Goal: Information Seeking & Learning: Learn about a topic

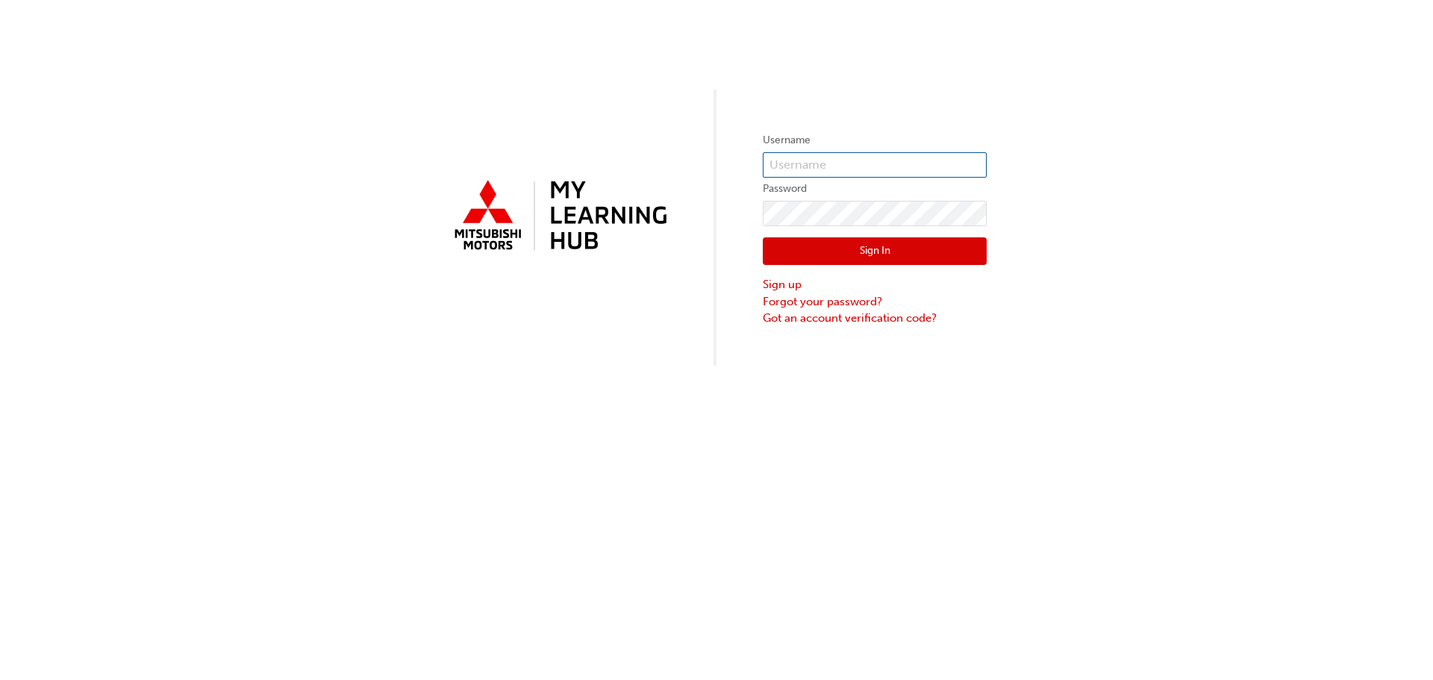
type input "[PERSON_NAME][EMAIL_ADDRESS][PERSON_NAME][DOMAIN_NAME]"
click at [853, 242] on button "Sign In" at bounding box center [875, 251] width 224 height 28
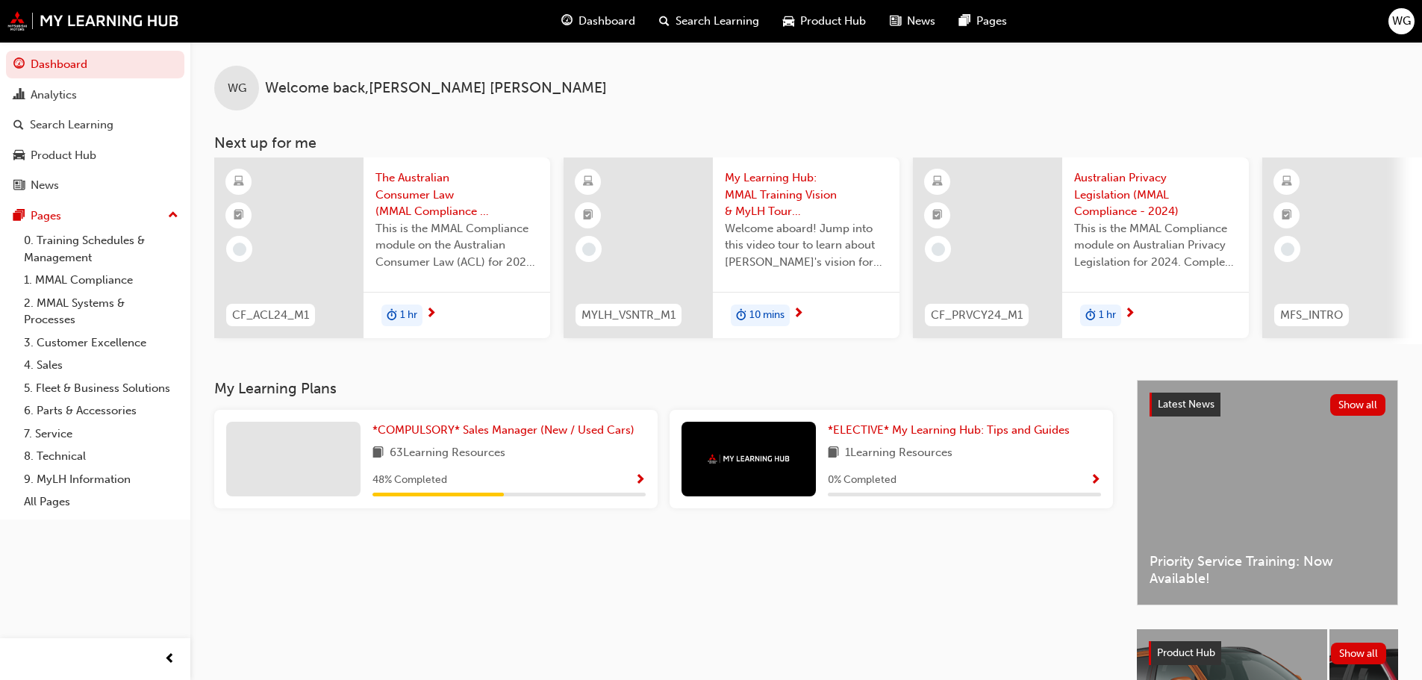
click at [614, 20] on span "Dashboard" at bounding box center [606, 21] width 57 height 17
click at [592, 22] on span "Dashboard" at bounding box center [606, 21] width 57 height 17
click at [693, 19] on span "Search Learning" at bounding box center [717, 21] width 84 height 17
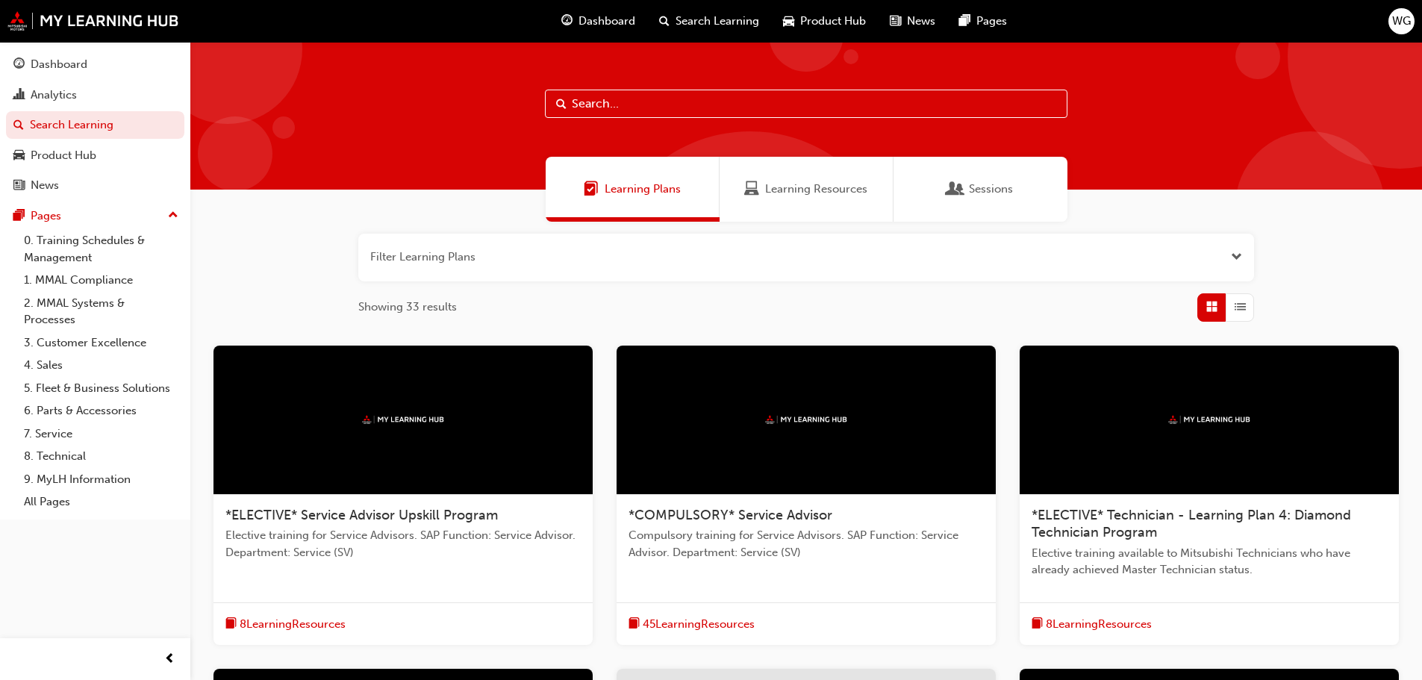
click at [587, 25] on span "Dashboard" at bounding box center [606, 21] width 57 height 17
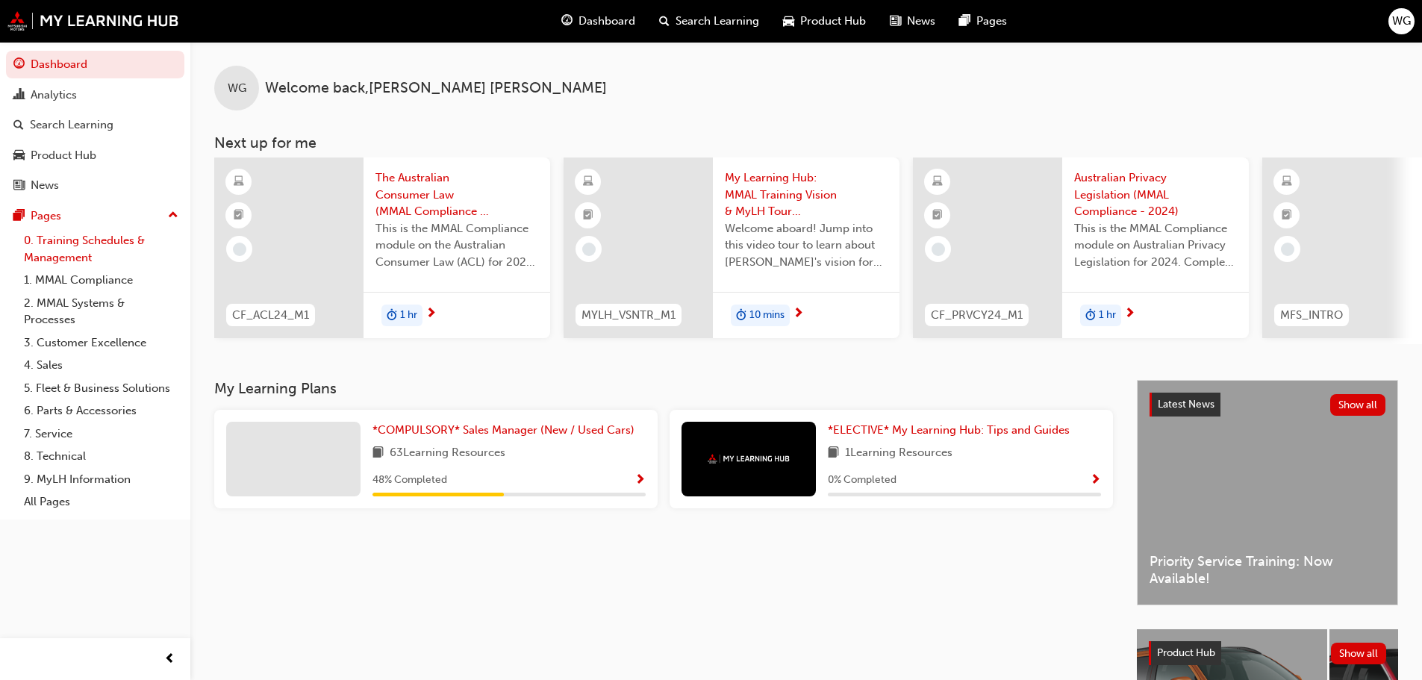
click at [76, 246] on link "0. Training Schedules & Management" at bounding box center [101, 249] width 166 height 40
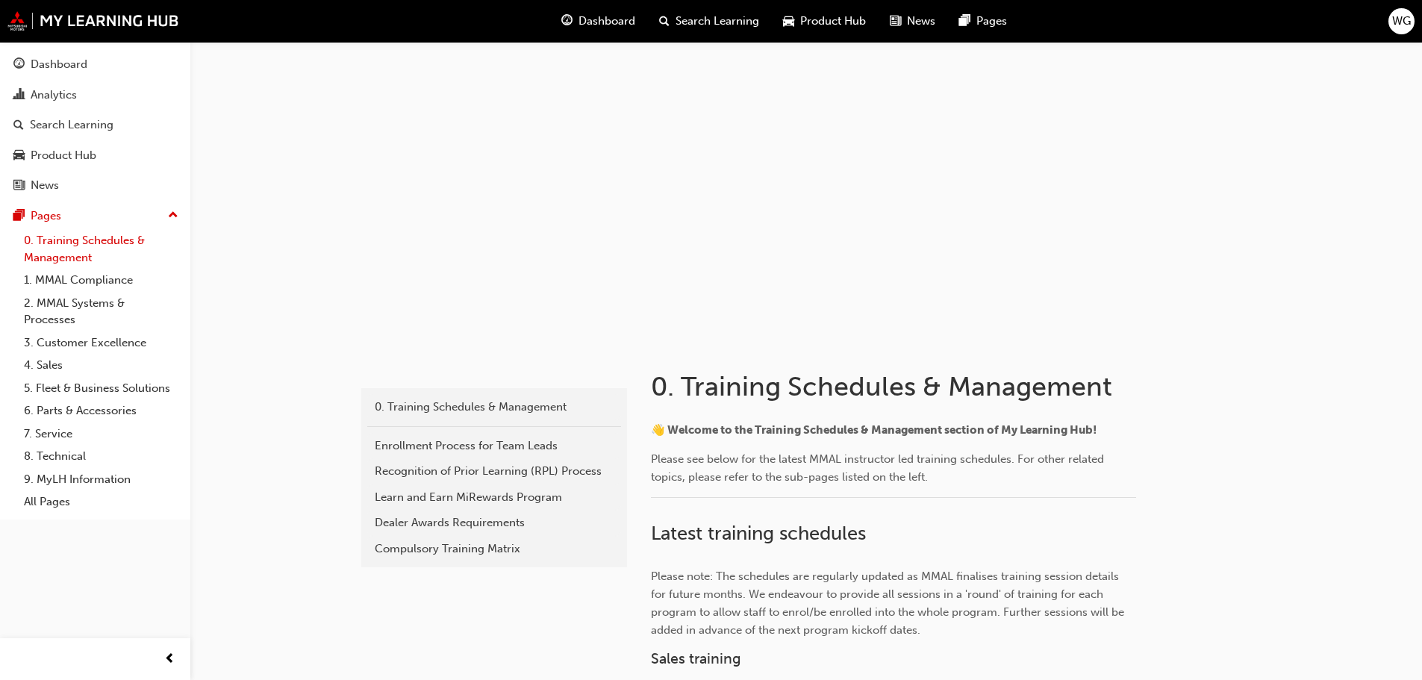
click at [71, 247] on link "0. Training Schedules & Management" at bounding box center [101, 249] width 166 height 40
click at [59, 365] on link "4. Sales" at bounding box center [101, 365] width 166 height 23
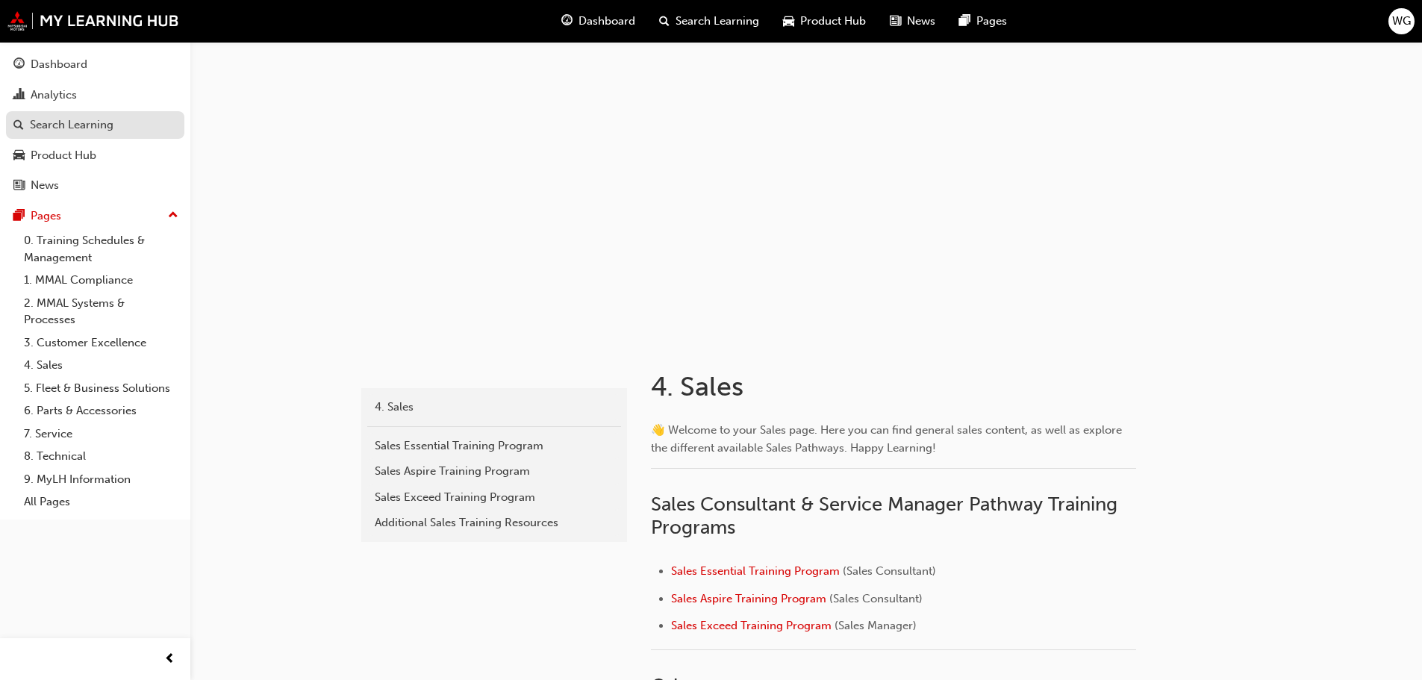
click at [82, 128] on div "Search Learning" at bounding box center [72, 124] width 84 height 17
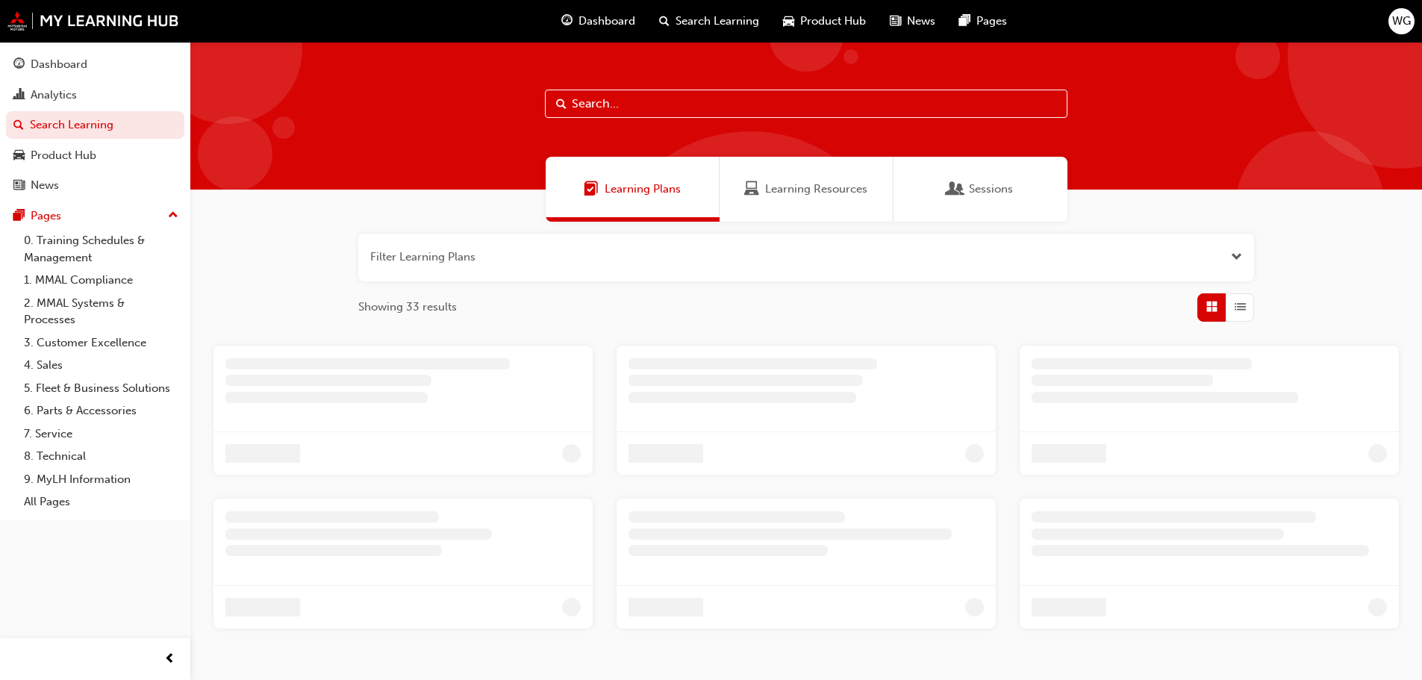
click at [649, 115] on input "text" at bounding box center [806, 104] width 522 height 28
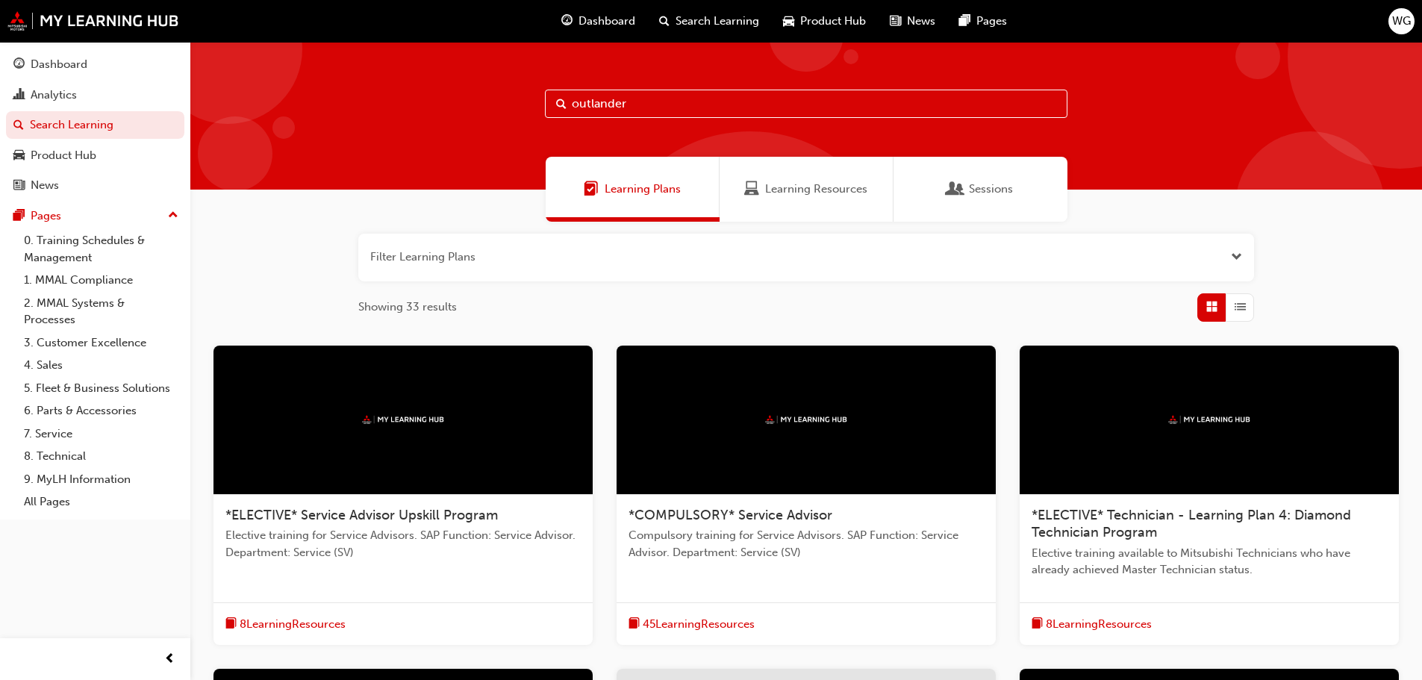
type input "outlander"
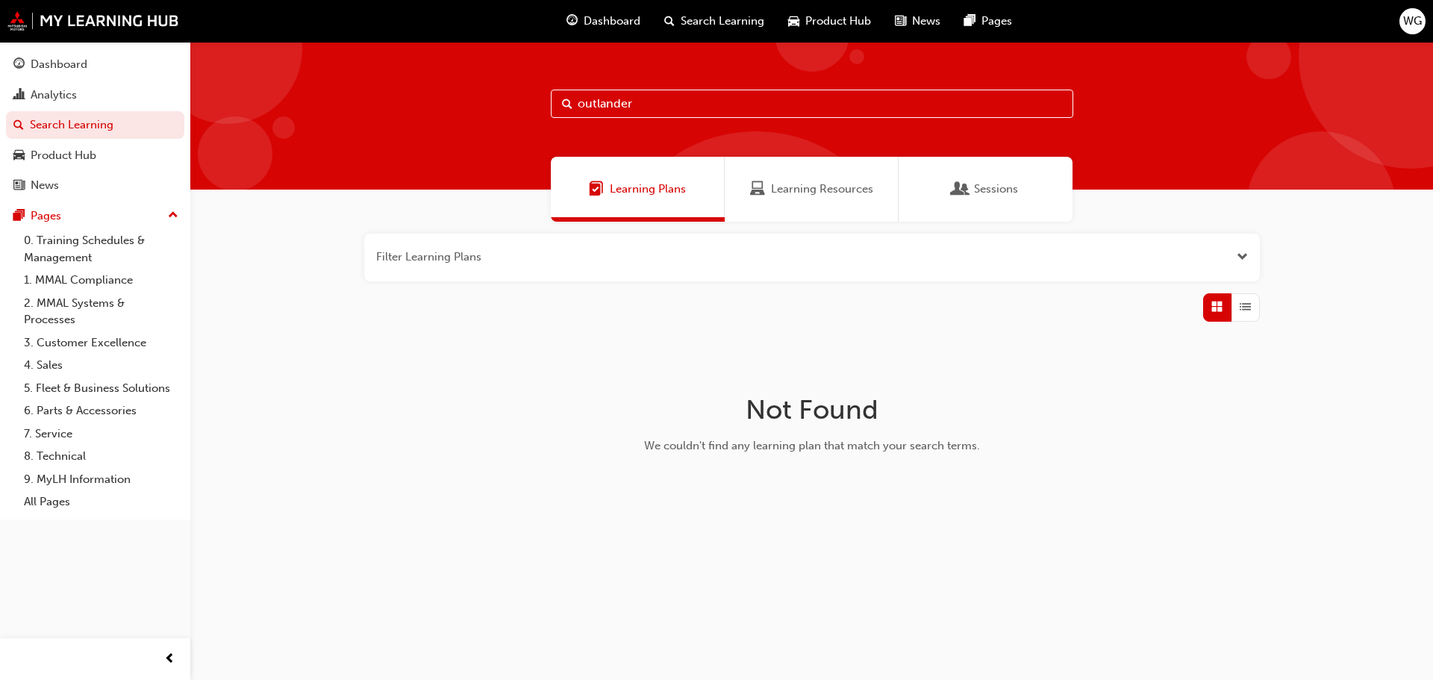
click at [657, 96] on input "outlander" at bounding box center [812, 104] width 522 height 28
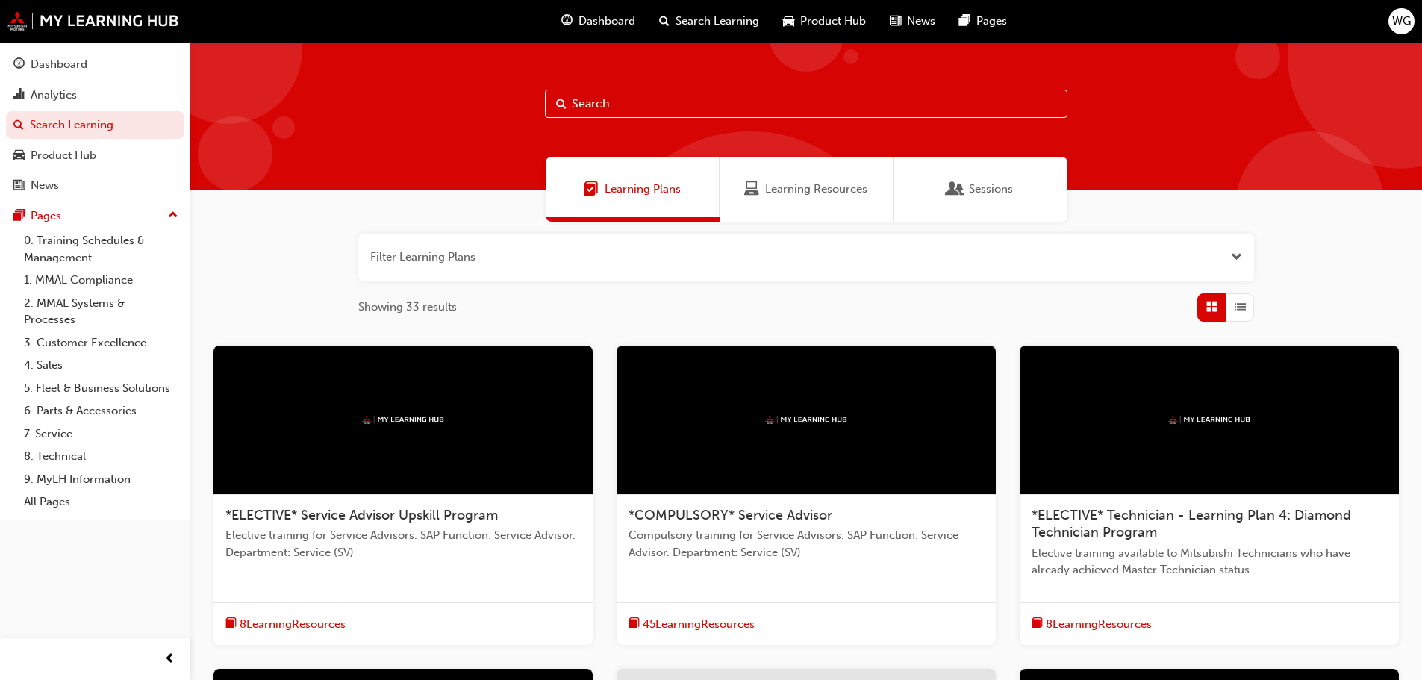
click at [594, 337] on div "Filter Learning Plans Showing 33 results *ELECTIVE* Service Advisor Upskill Pro…" at bounding box center [805, 653] width 1231 height 862
click at [81, 245] on link "0. Training Schedules & Management" at bounding box center [101, 249] width 166 height 40
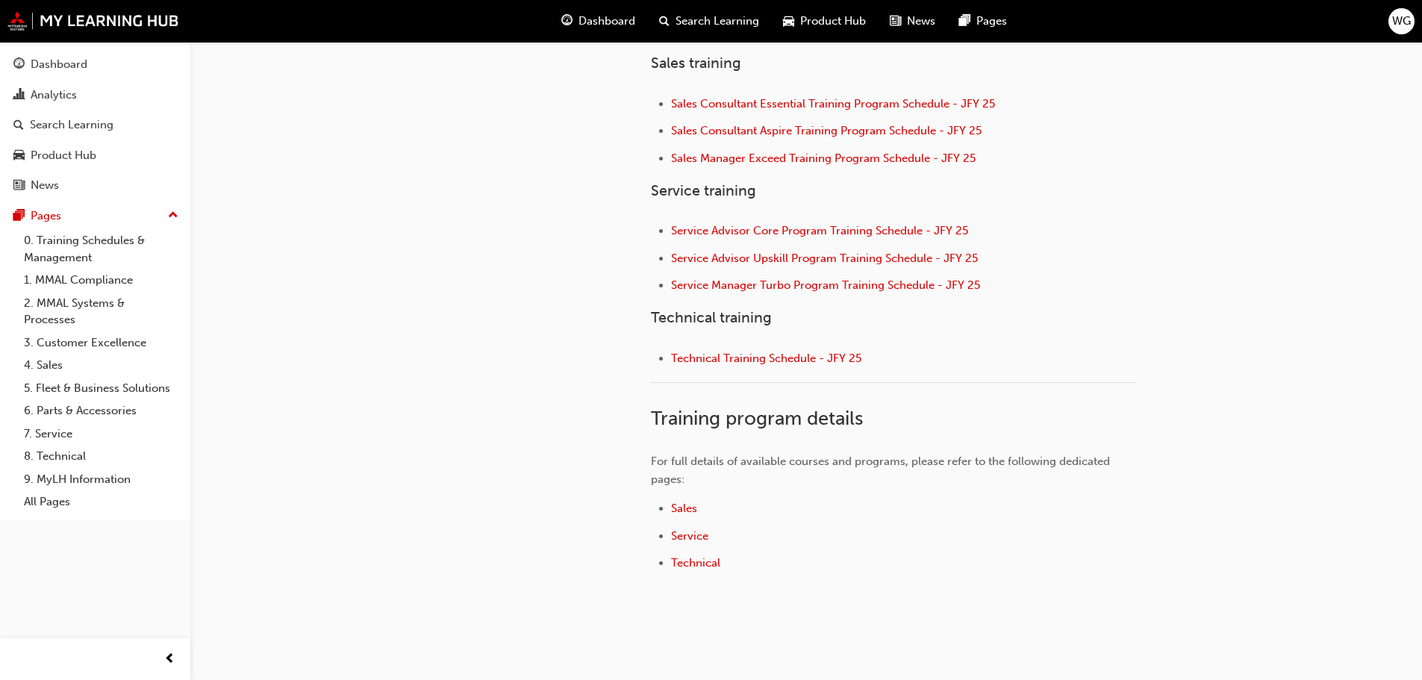
scroll to position [597, 0]
click at [678, 506] on span "Sales" at bounding box center [684, 506] width 26 height 13
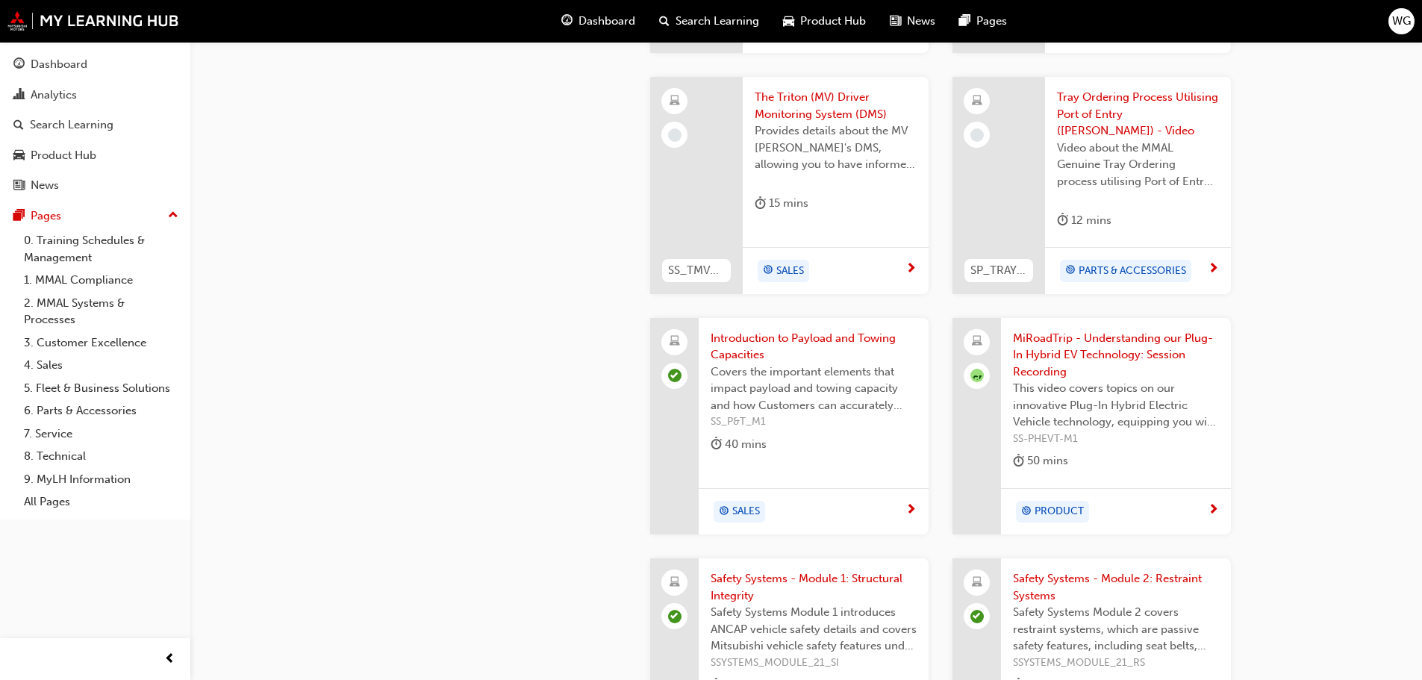
scroll to position [821, 0]
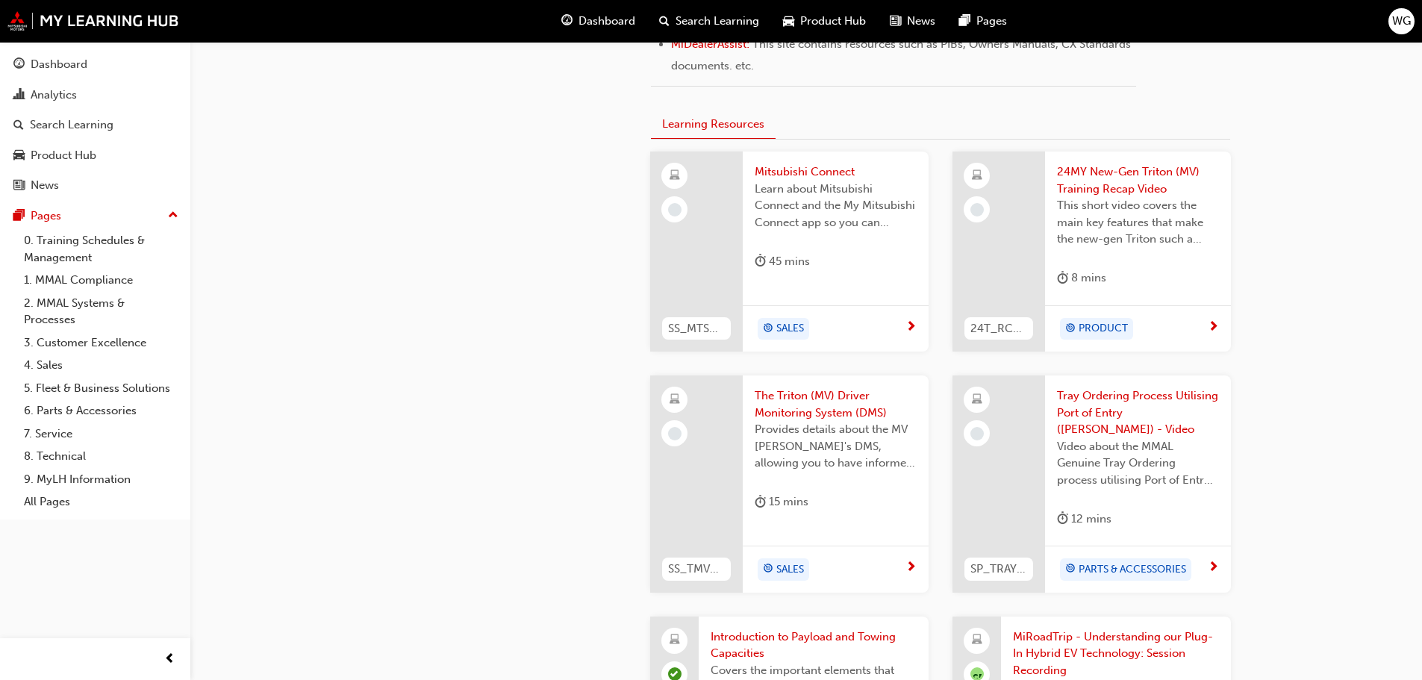
click at [826, 294] on div "Mitsubishi Connect Learn about Mitsubishi Connect and the My Mitsubishi Connect…" at bounding box center [836, 251] width 186 height 200
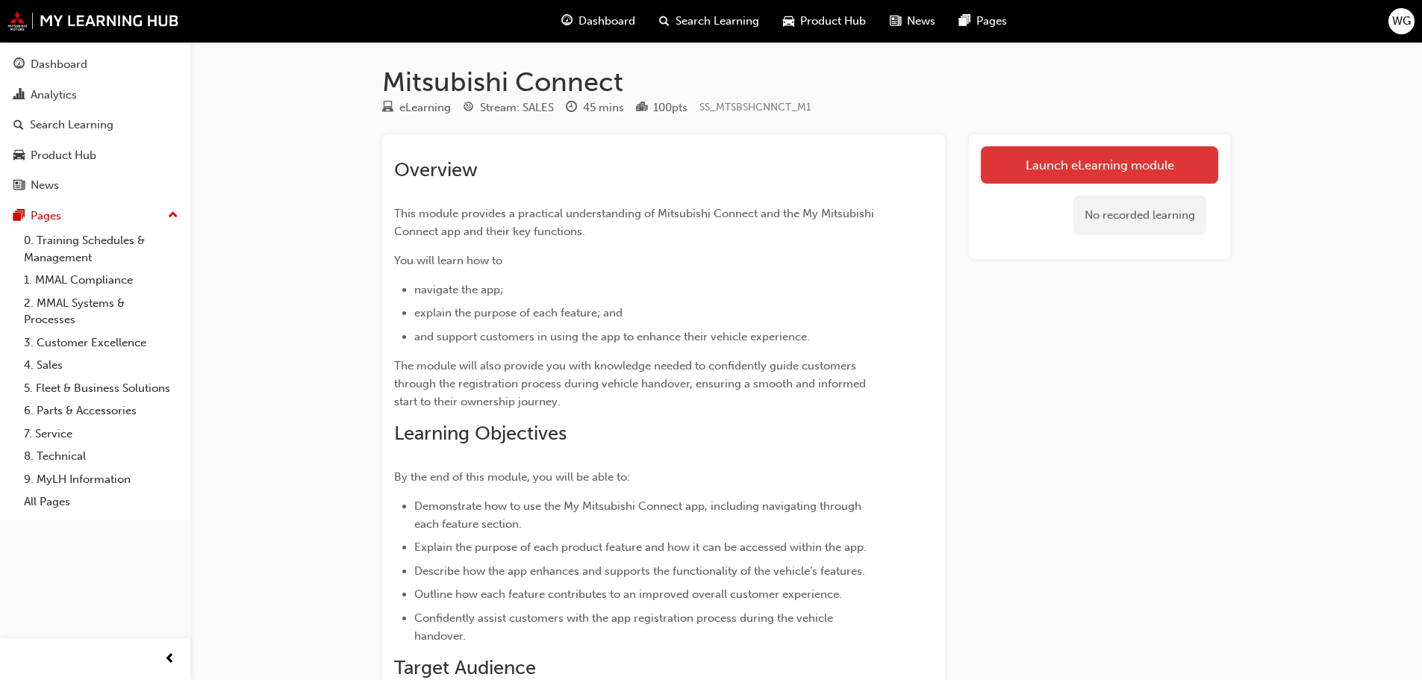
click at [1141, 146] on link "Launch eLearning module" at bounding box center [1099, 164] width 237 height 37
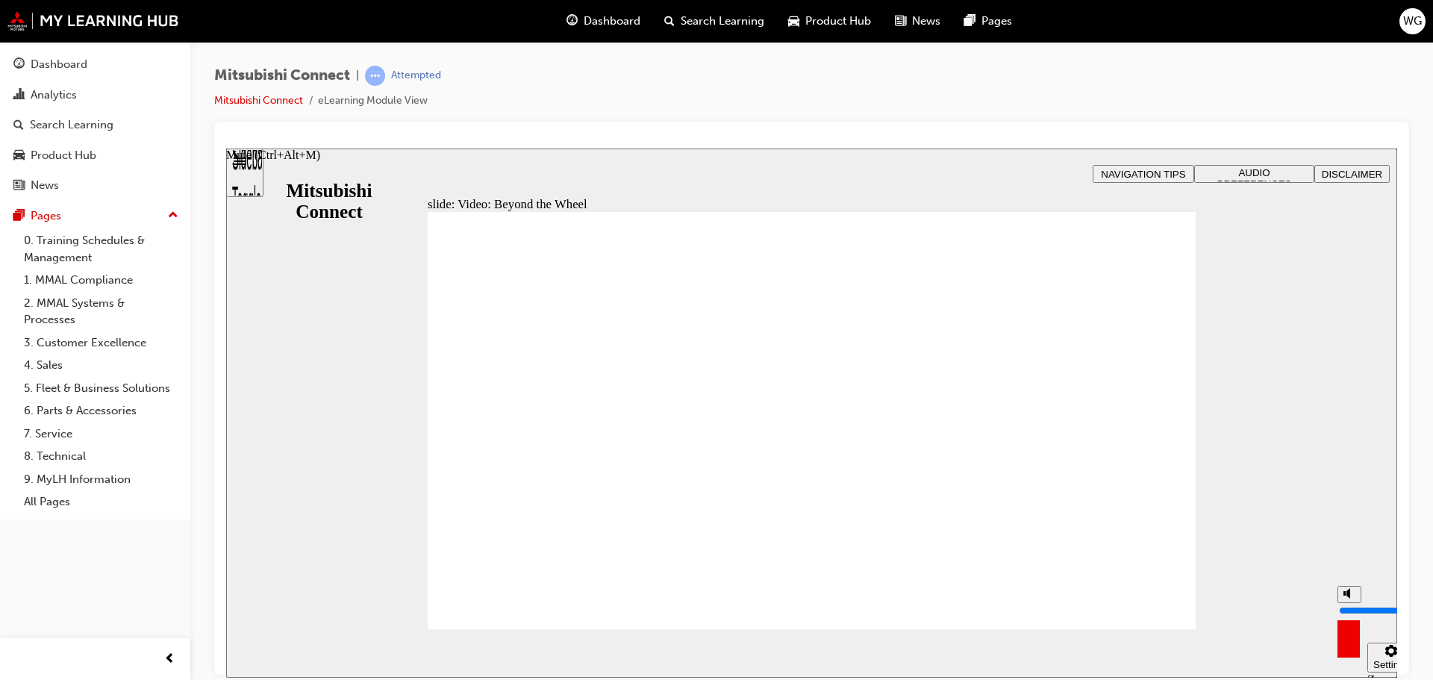
drag, startPoint x: 1347, startPoint y: 595, endPoint x: 1348, endPoint y: 583, distance: 12.0
type input "10"
click at [1348, 604] on input "volume" at bounding box center [1387, 610] width 96 height 12
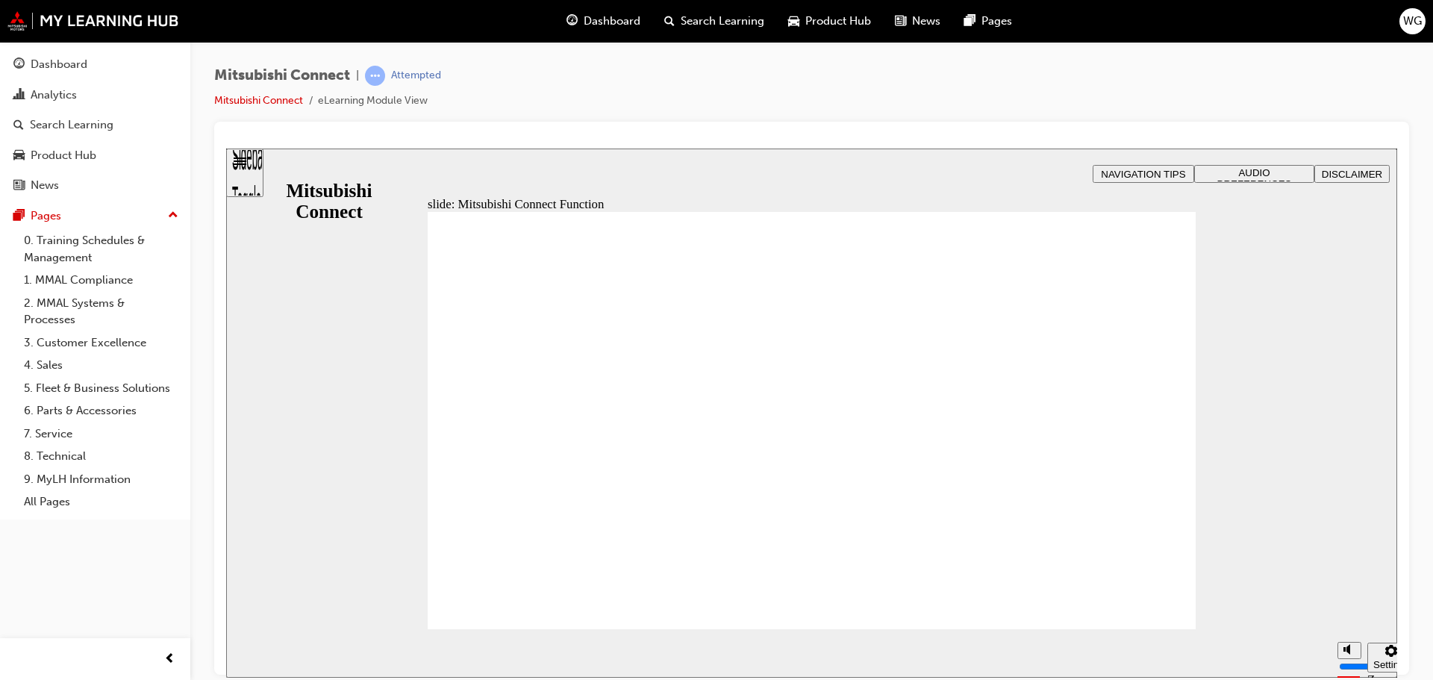
drag, startPoint x: 1348, startPoint y: 580, endPoint x: 1348, endPoint y: 566, distance: 14.2
click at [1348, 604] on input "volume" at bounding box center [1387, 610] width 96 height 12
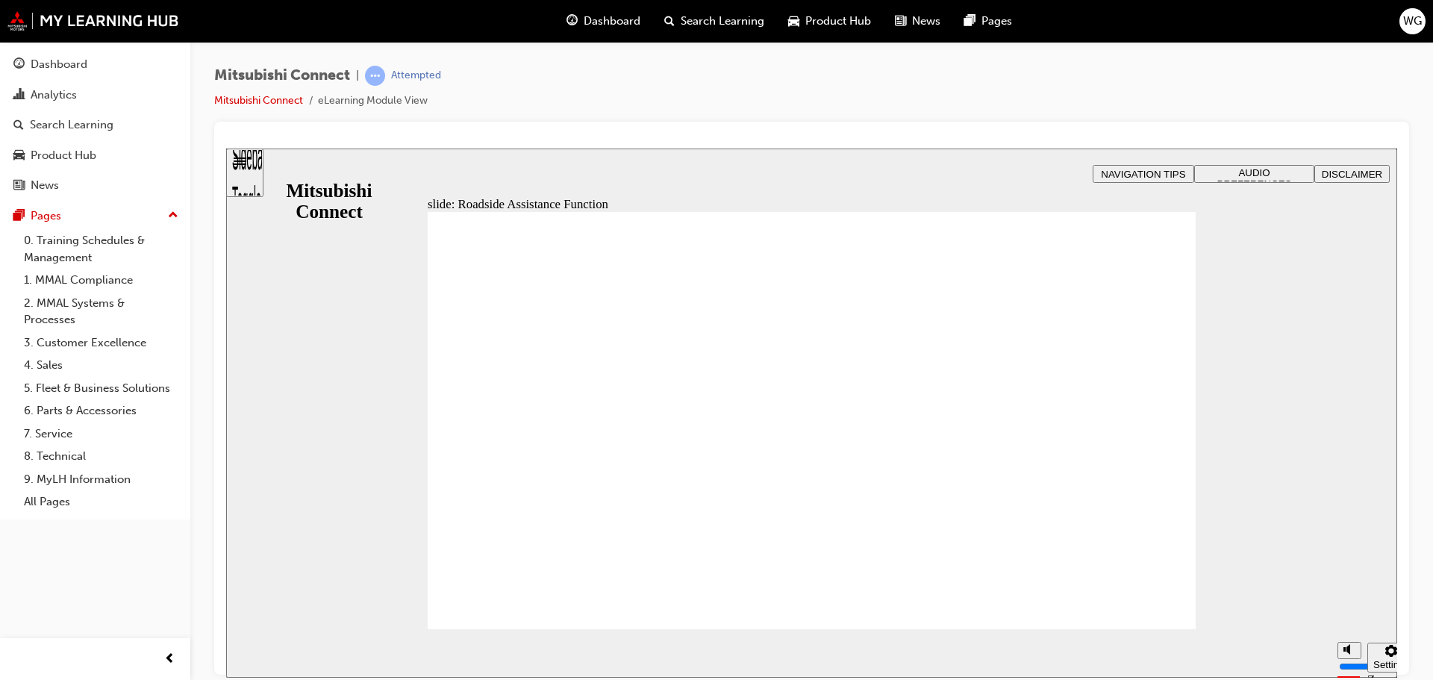
checkbox input "true"
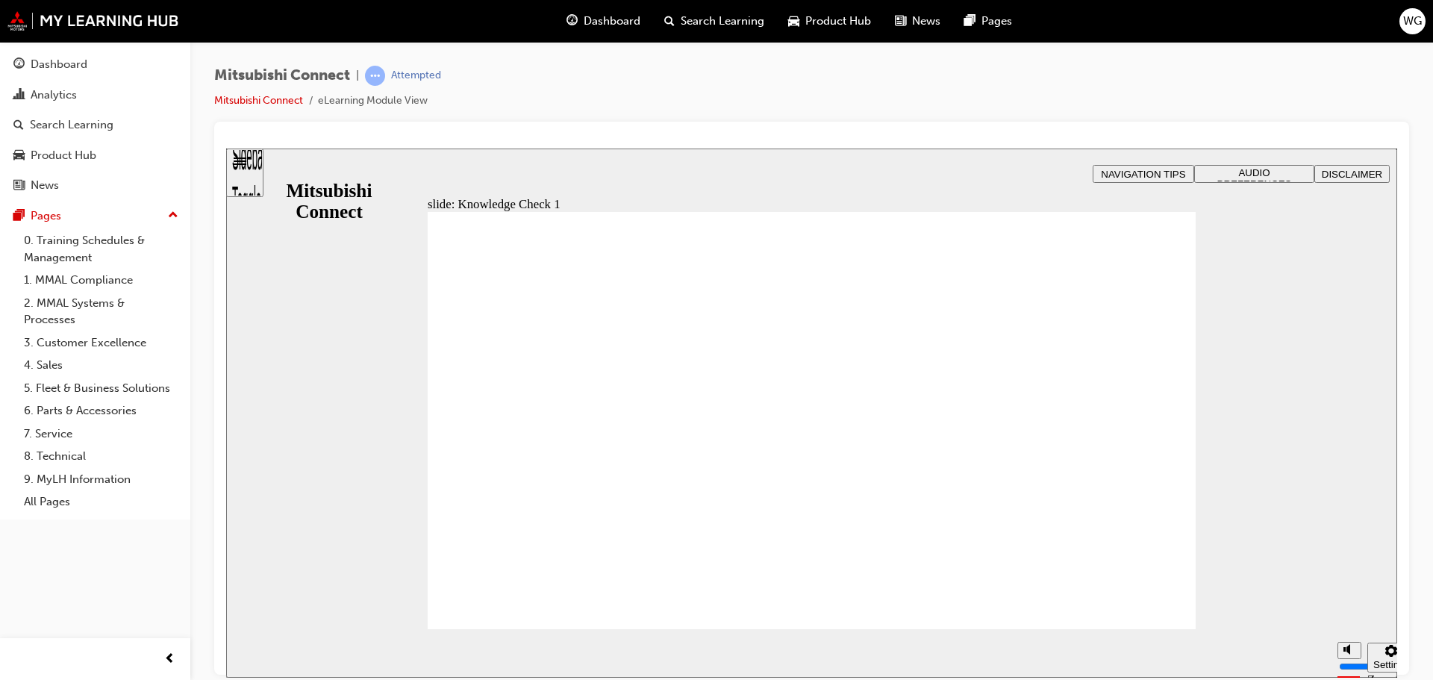
checkbox input "false"
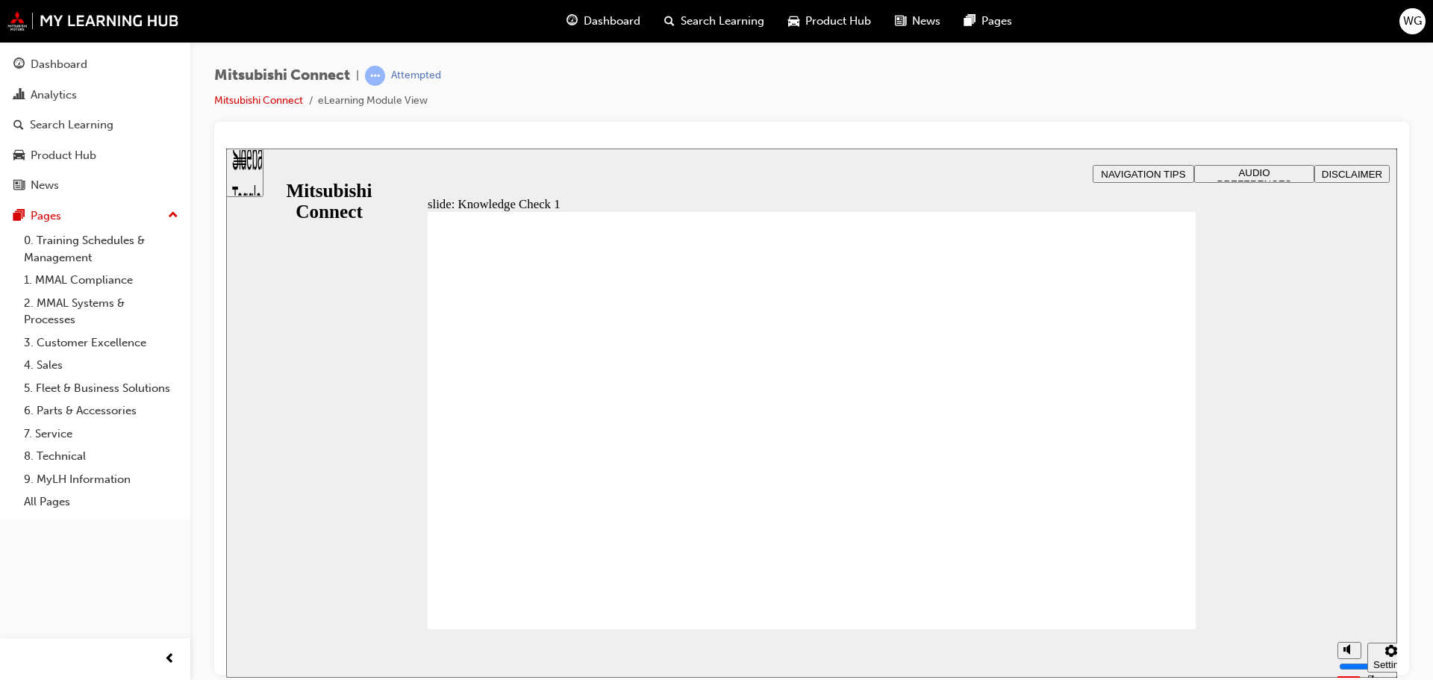
drag, startPoint x: 626, startPoint y: 596, endPoint x: 570, endPoint y: 503, distance: 108.1
checkbox input "false"
drag, startPoint x: 552, startPoint y: 483, endPoint x: 680, endPoint y: 597, distance: 171.2
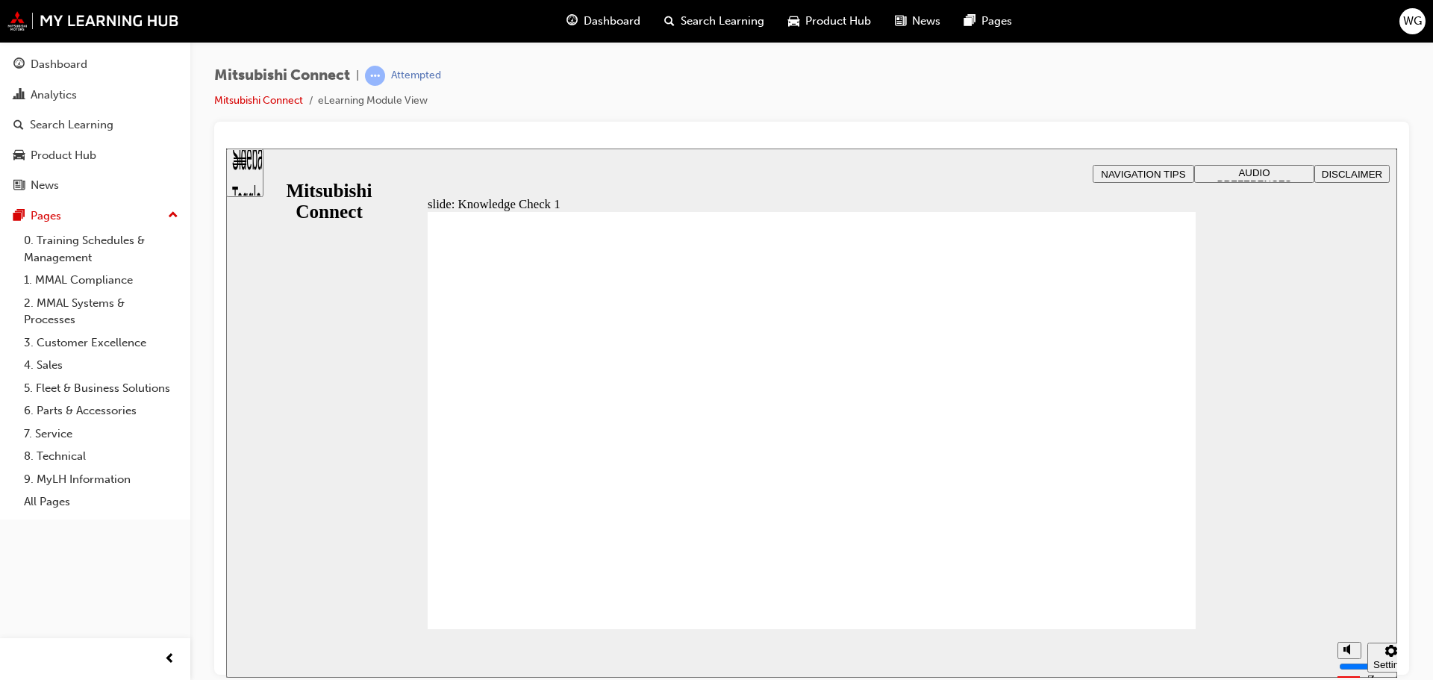
checkbox input "false"
checkbox input "true"
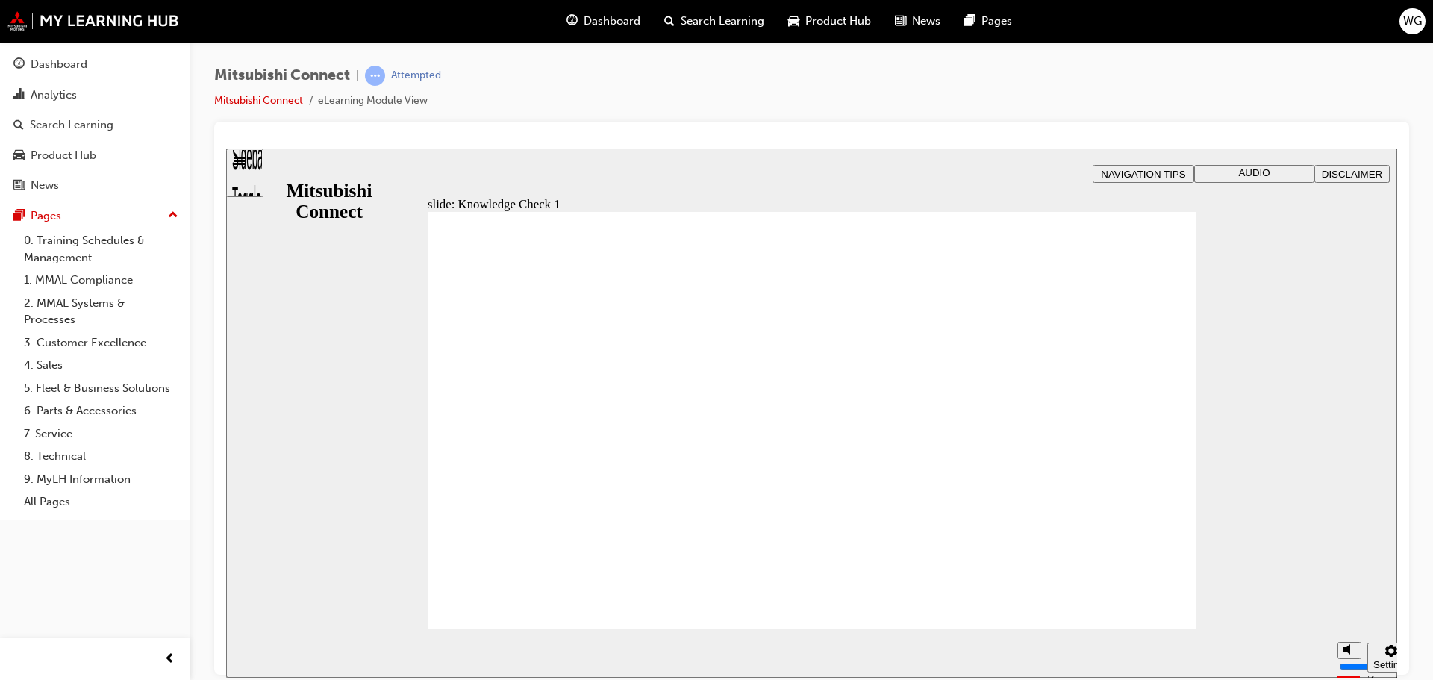
checkbox input "true"
checkbox input "false"
checkbox input "true"
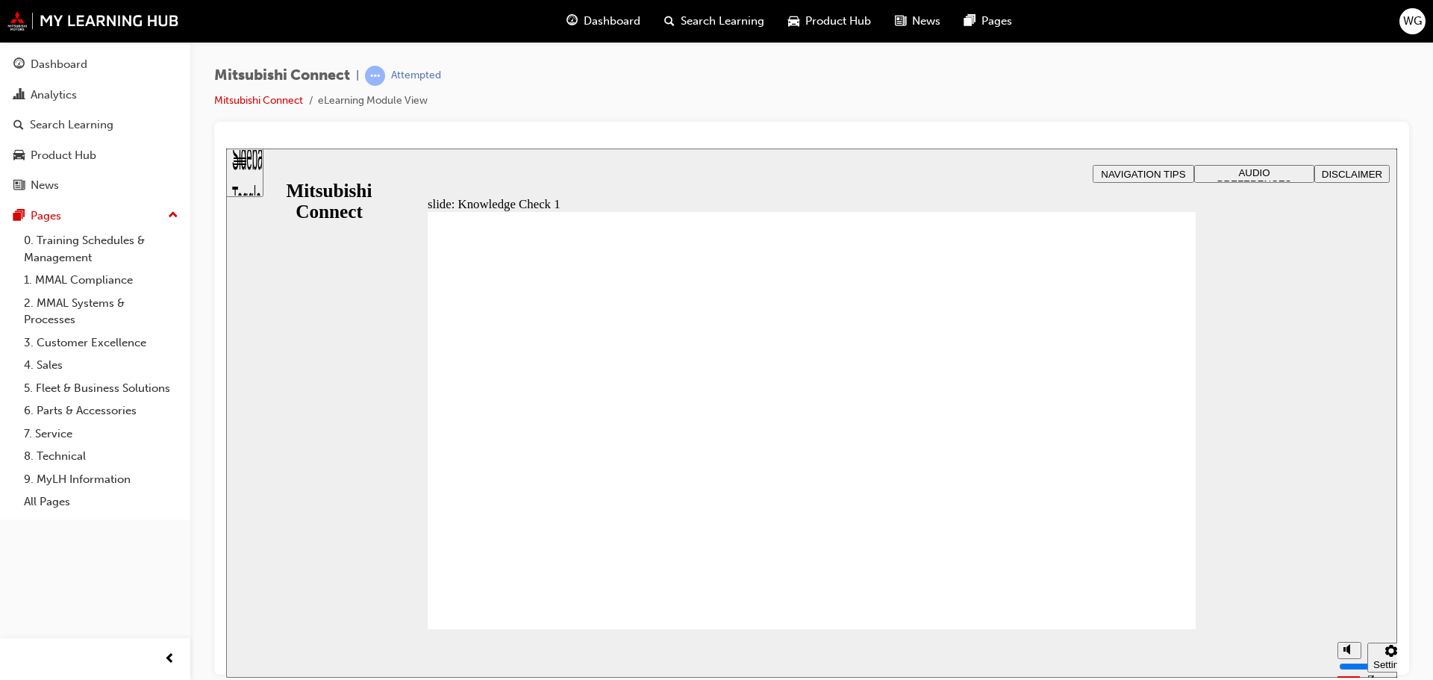
checkbox input "false"
drag, startPoint x: 699, startPoint y: 453, endPoint x: 699, endPoint y: 472, distance: 18.7
drag, startPoint x: 637, startPoint y: 600, endPoint x: 634, endPoint y: 567, distance: 33.0
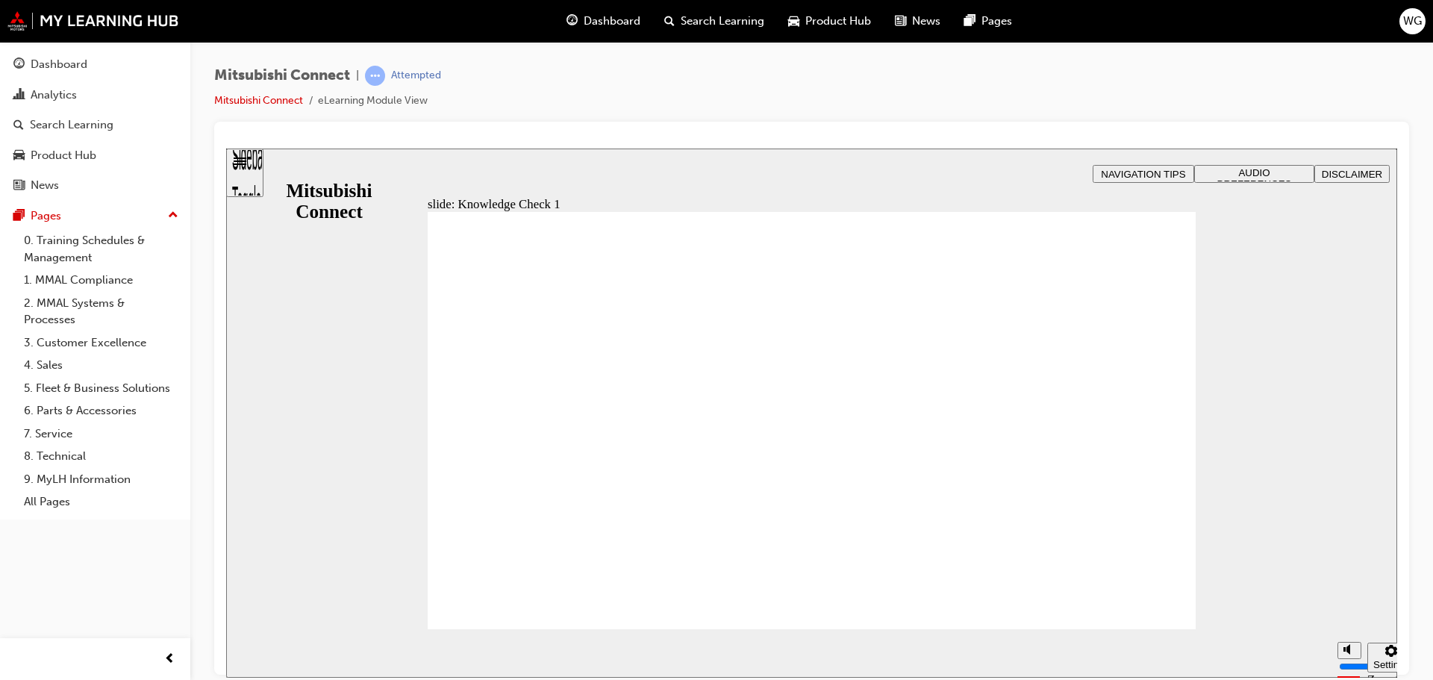
checkbox input "false"
drag, startPoint x: 564, startPoint y: 421, endPoint x: 571, endPoint y: 552, distance: 131.5
checkbox input "true"
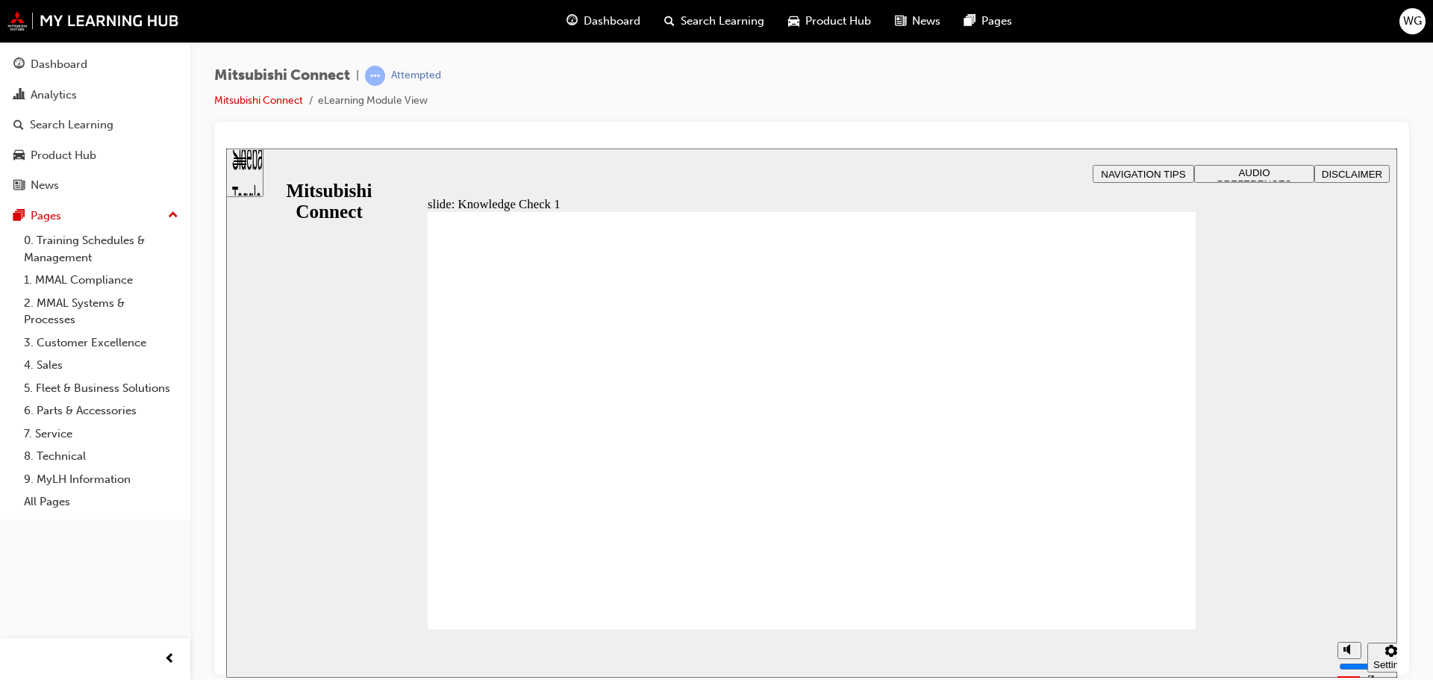
checkbox input "true"
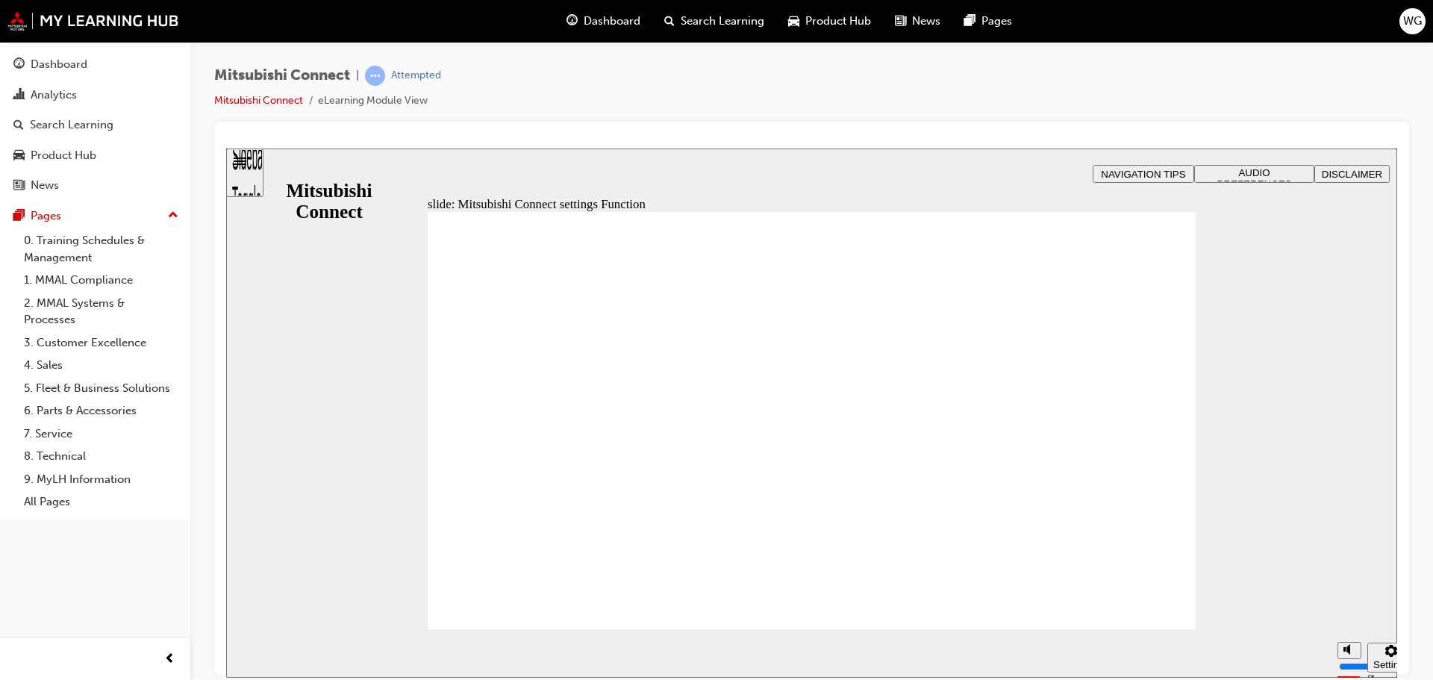
radio input "true"
